Goal: Task Accomplishment & Management: Manage account settings

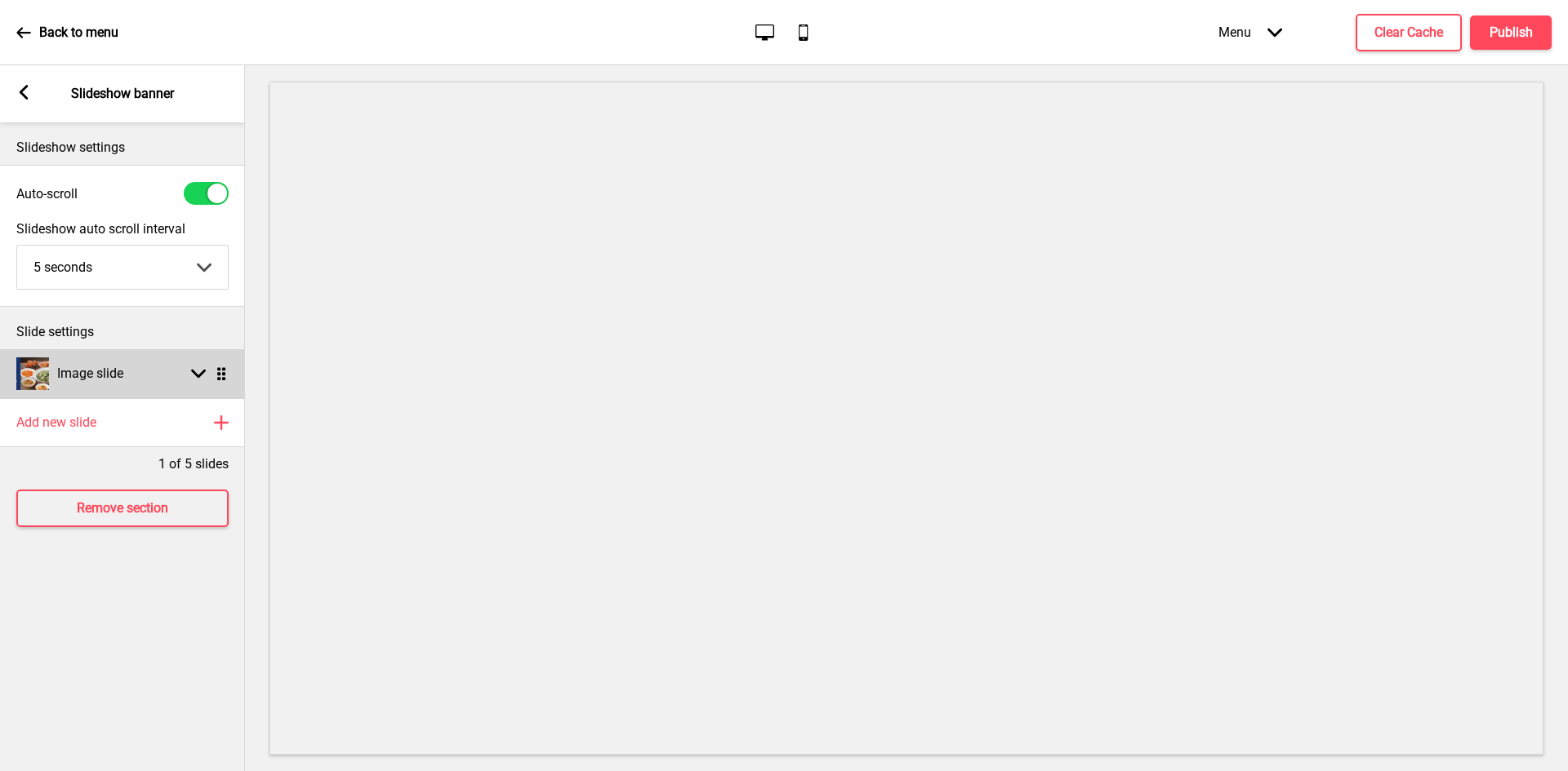
click at [130, 379] on div "Image slide Arrow down Drag" at bounding box center [122, 374] width 245 height 49
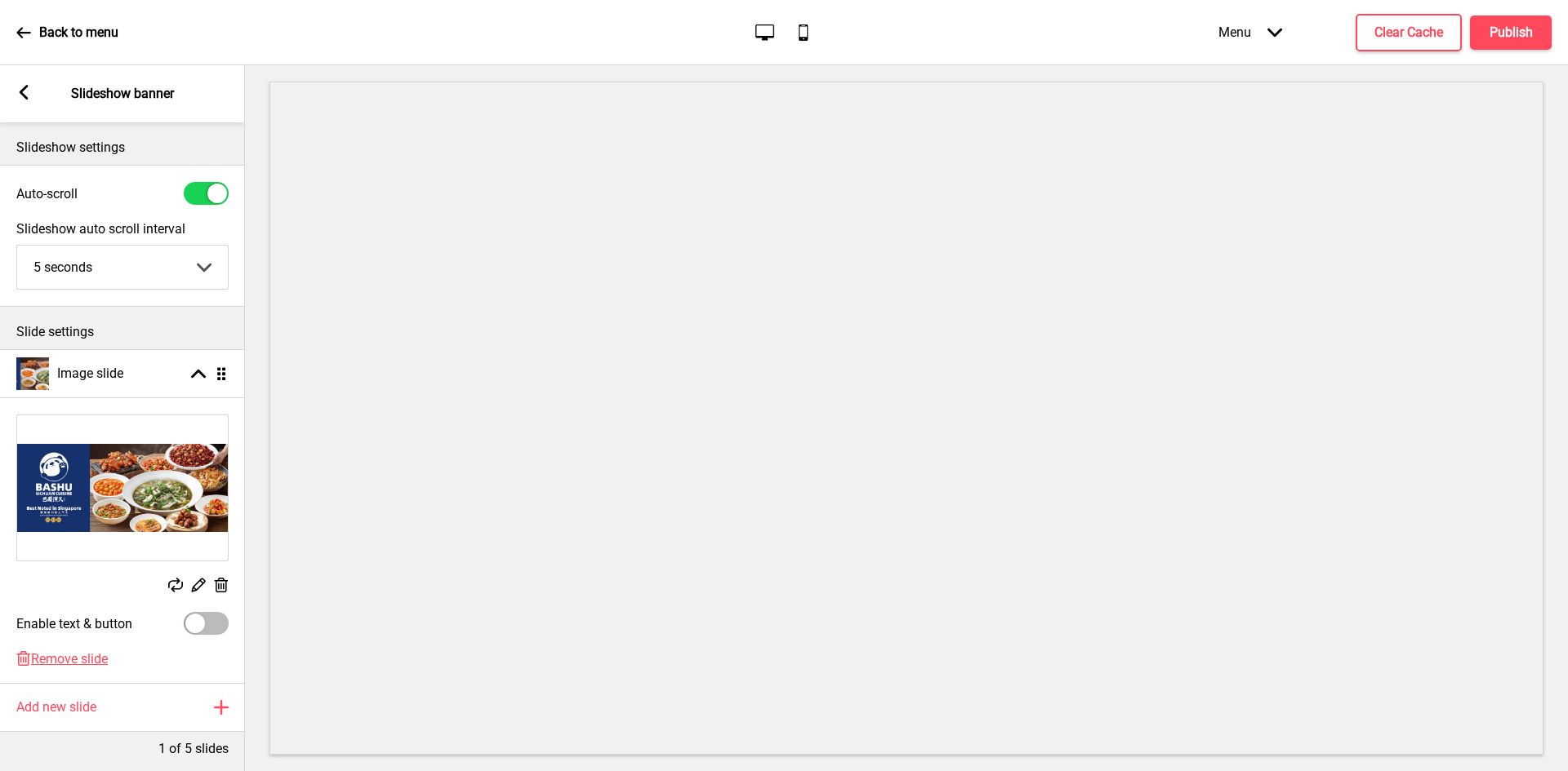
click at [18, 94] on rect at bounding box center [24, 91] width 15 height 15
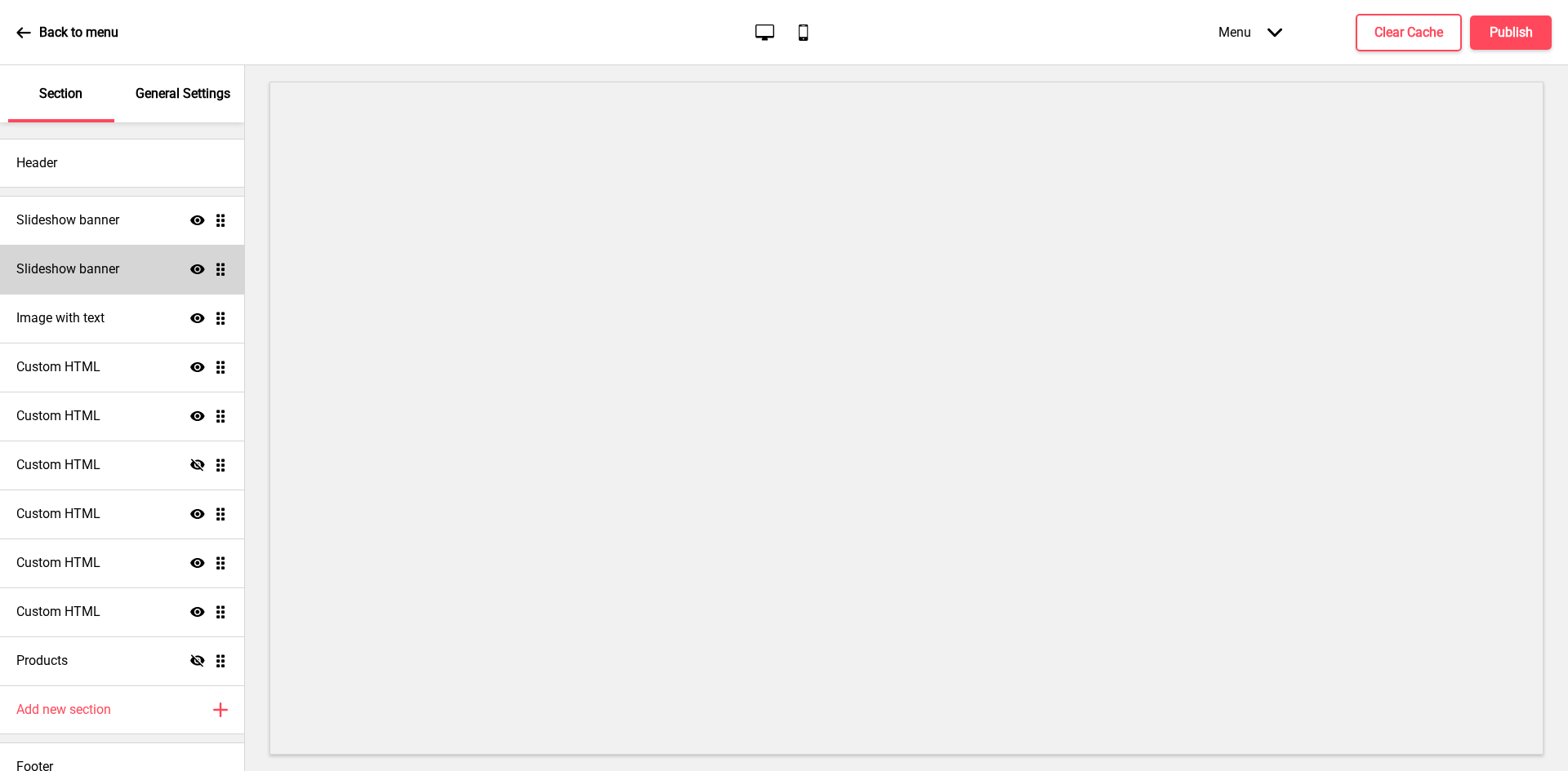
click at [103, 257] on div "Slideshow banner Show Drag" at bounding box center [122, 269] width 244 height 49
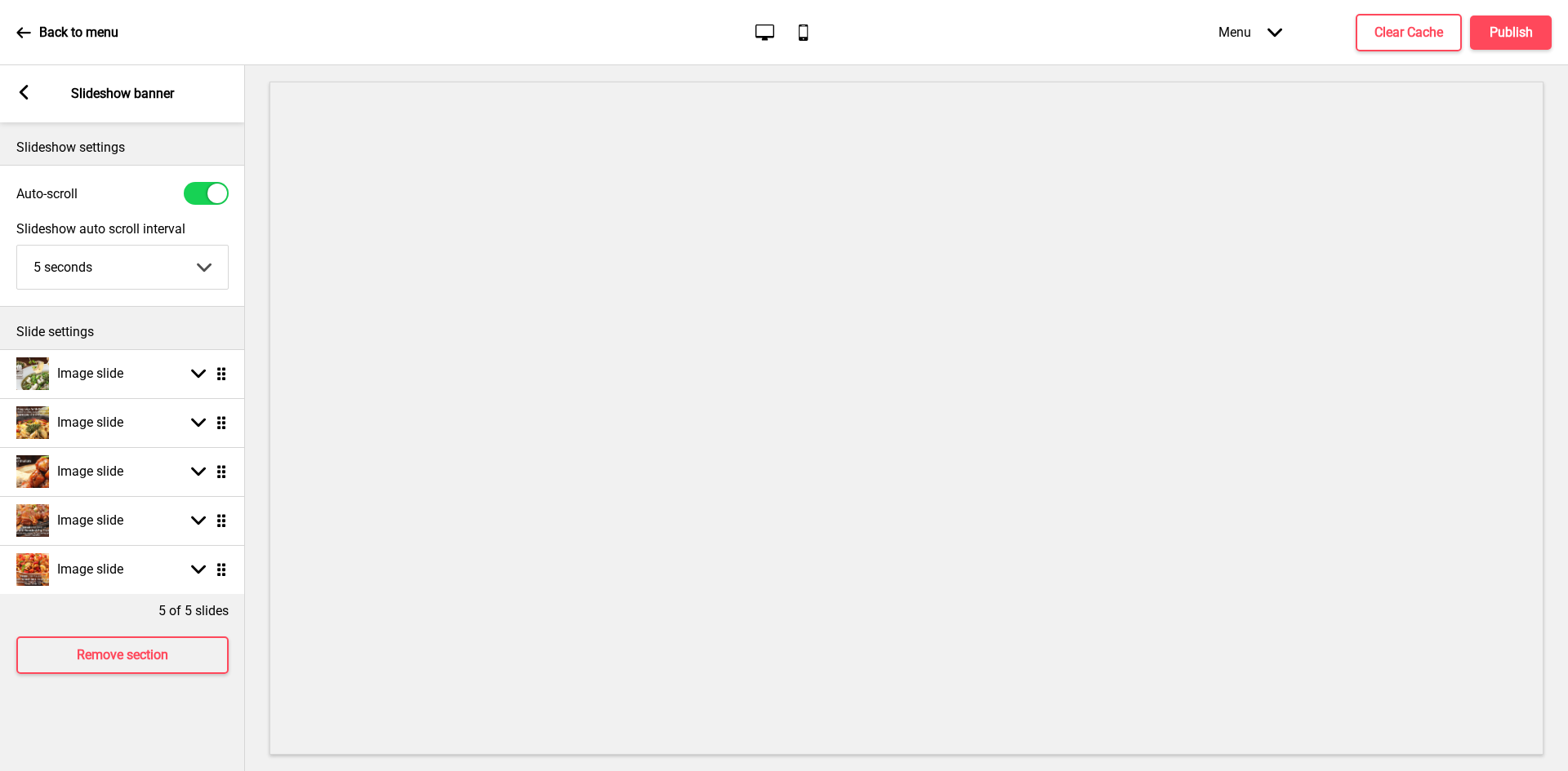
click at [18, 102] on div "Arrow left" at bounding box center [24, 93] width 15 height 18
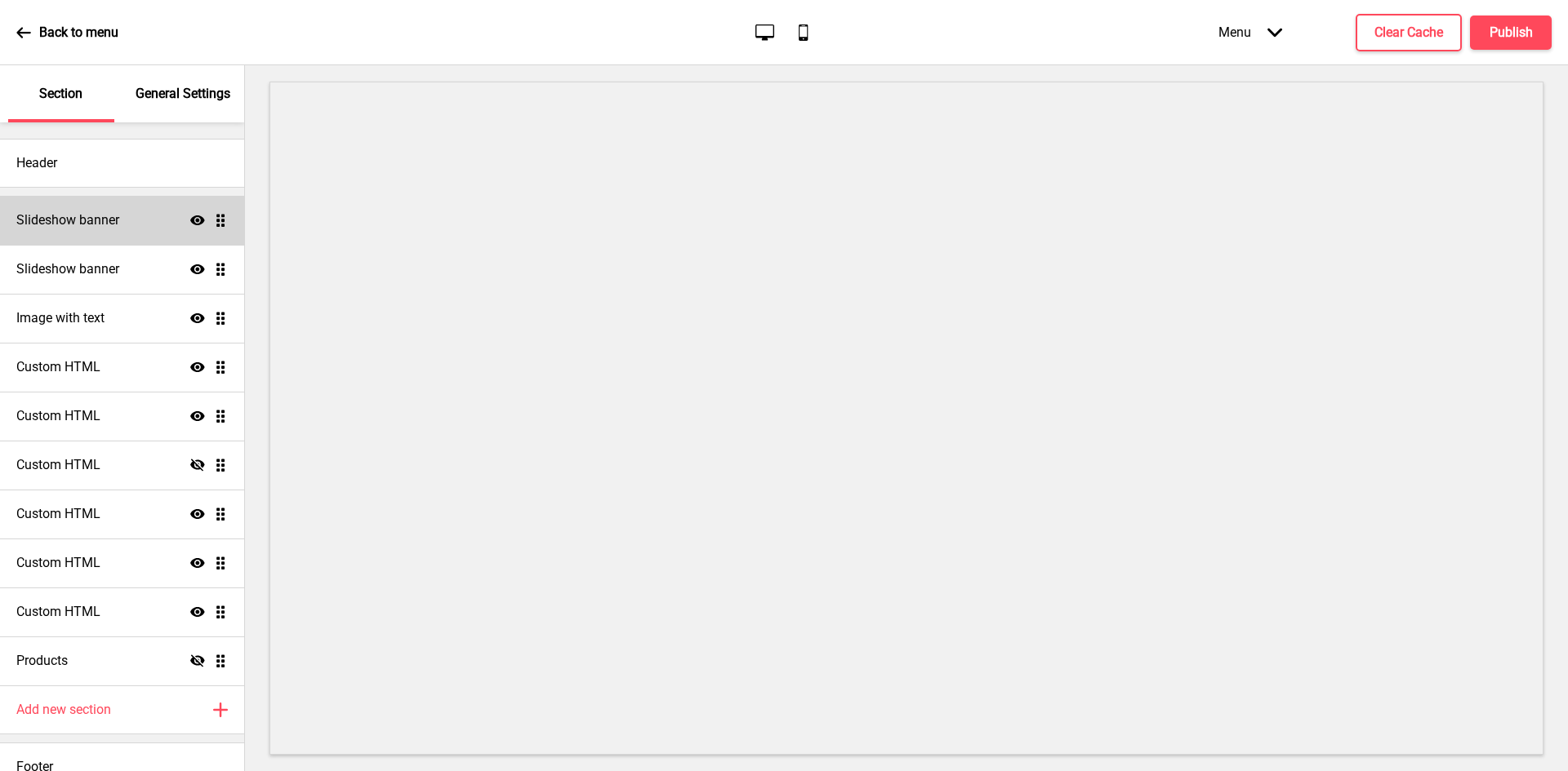
click at [190, 218] on icon at bounding box center [197, 220] width 15 height 10
click at [190, 218] on icon "Hide" at bounding box center [197, 220] width 15 height 15
click at [190, 269] on icon at bounding box center [197, 269] width 15 height 10
click at [190, 269] on icon "Hide" at bounding box center [197, 268] width 15 height 15
click at [142, 231] on div "Slideshow banner Show Drag" at bounding box center [122, 220] width 244 height 49
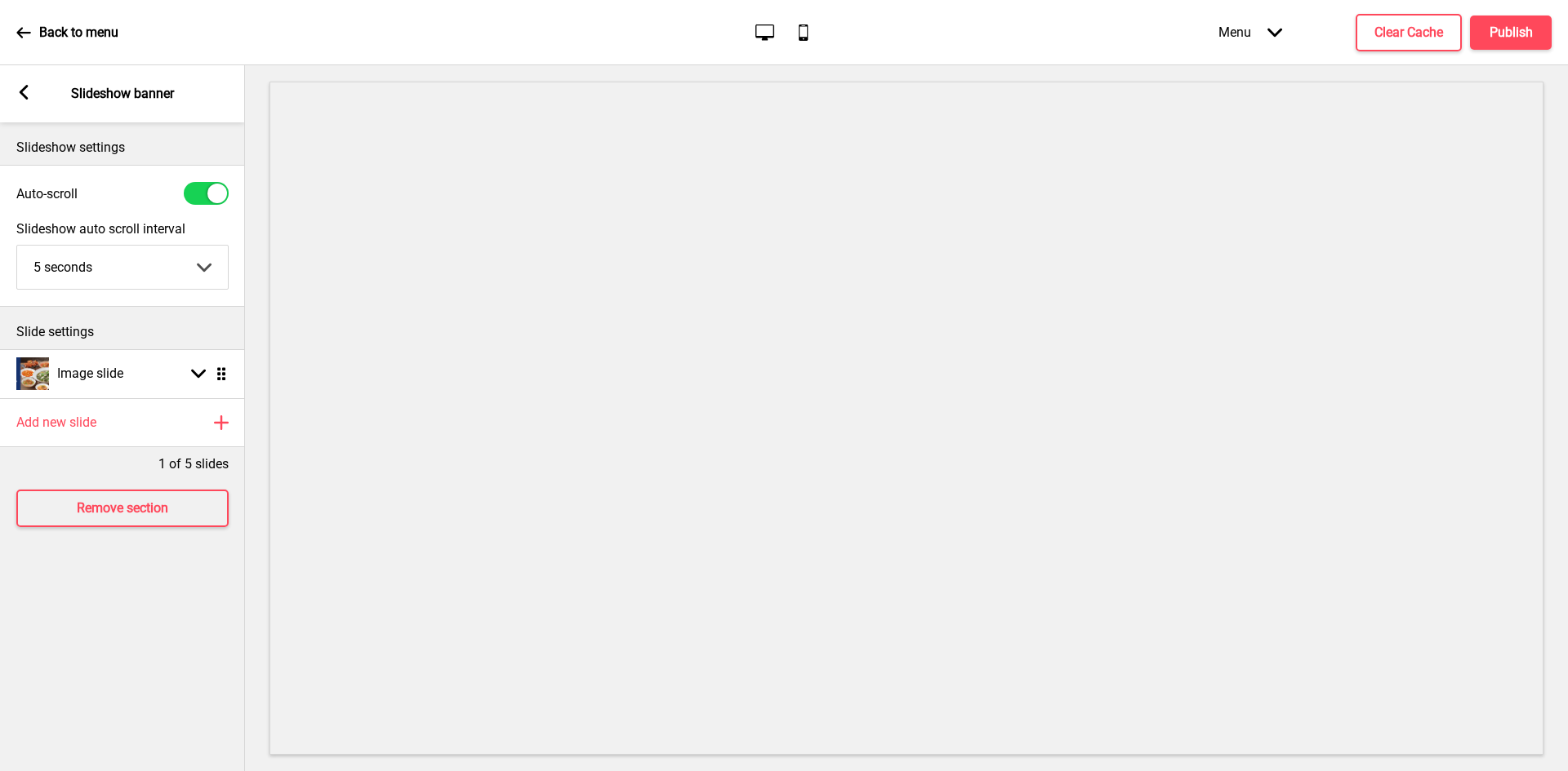
click at [20, 93] on icon at bounding box center [24, 91] width 9 height 15
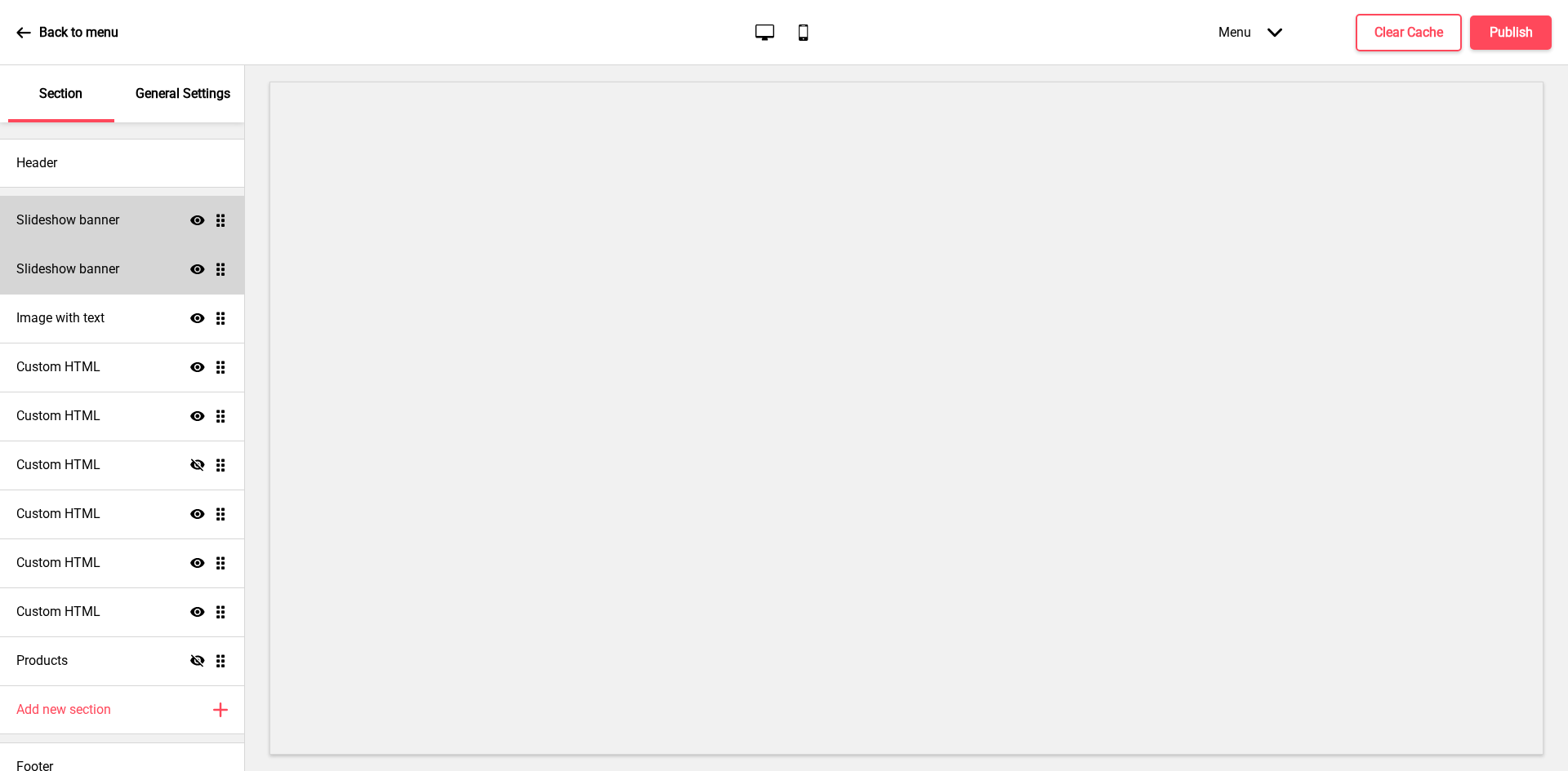
click at [118, 233] on div "Slideshow banner Show Drag" at bounding box center [122, 220] width 244 height 49
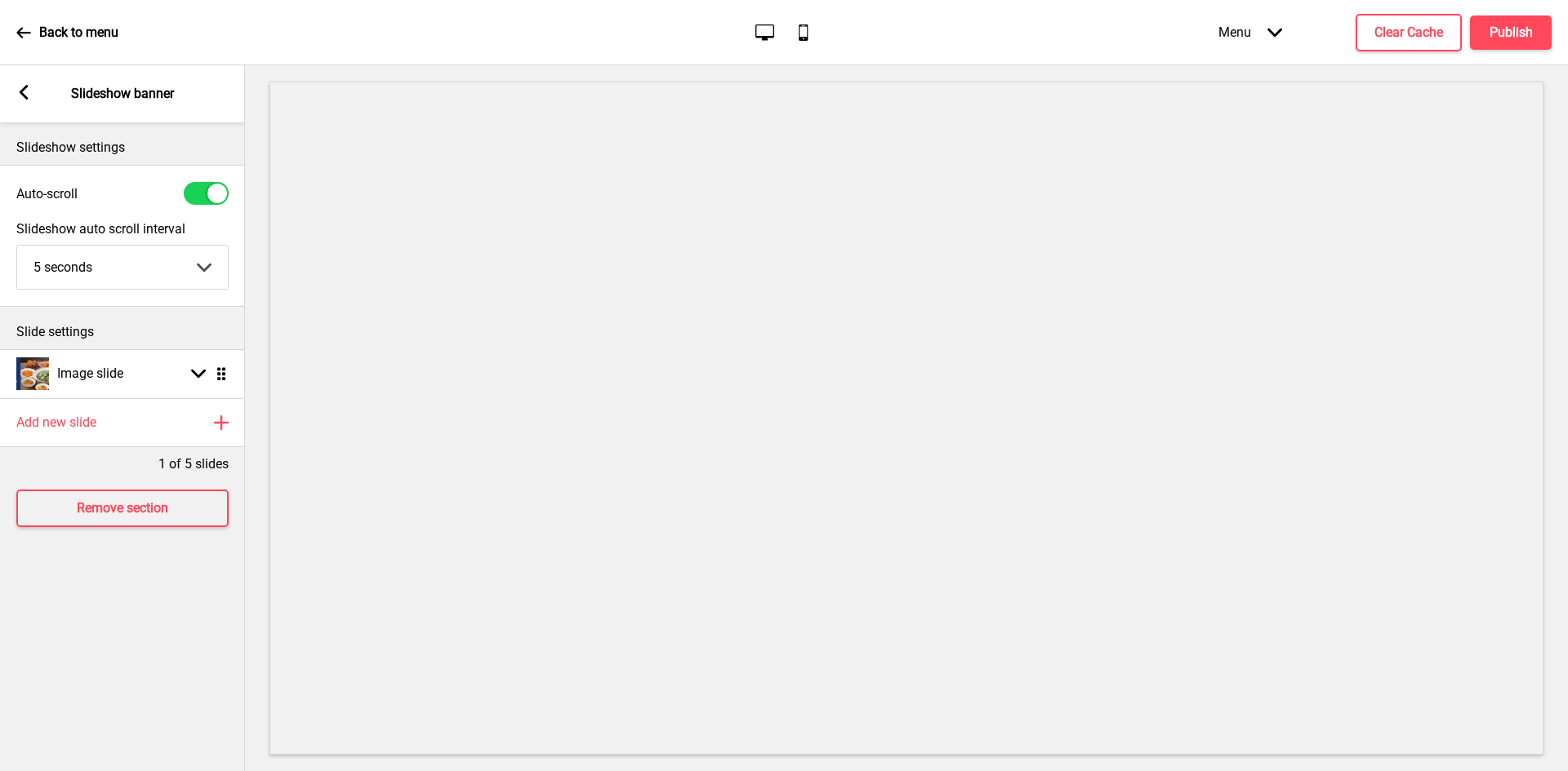
click at [18, 84] on div "Arrow left Slideshow banner" at bounding box center [122, 93] width 245 height 57
click at [23, 93] on icon at bounding box center [24, 91] width 9 height 15
